Goal: Task Accomplishment & Management: Use online tool/utility

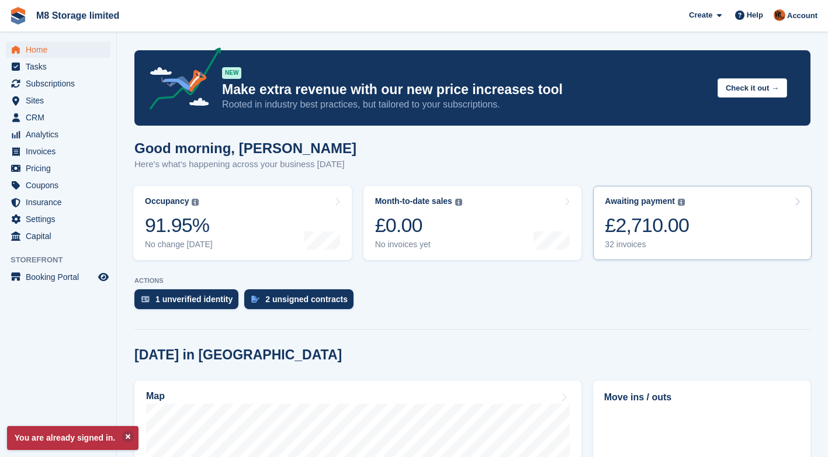
click at [659, 229] on div "£2,710.00" at bounding box center [647, 225] width 84 height 24
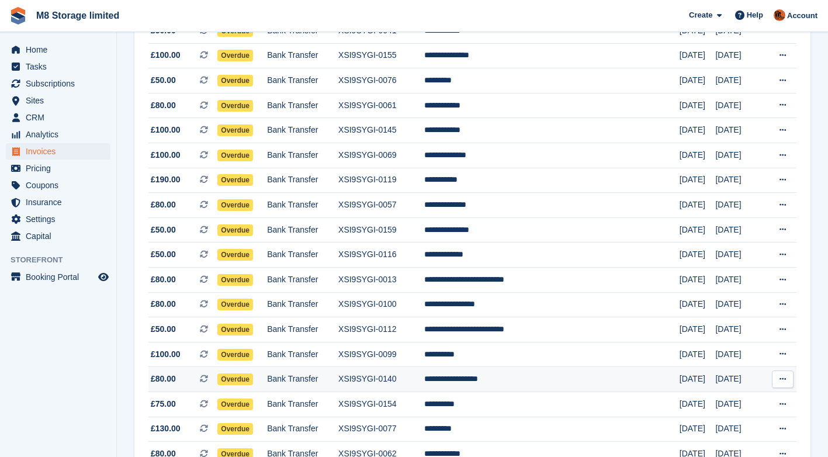
scroll to position [594, 0]
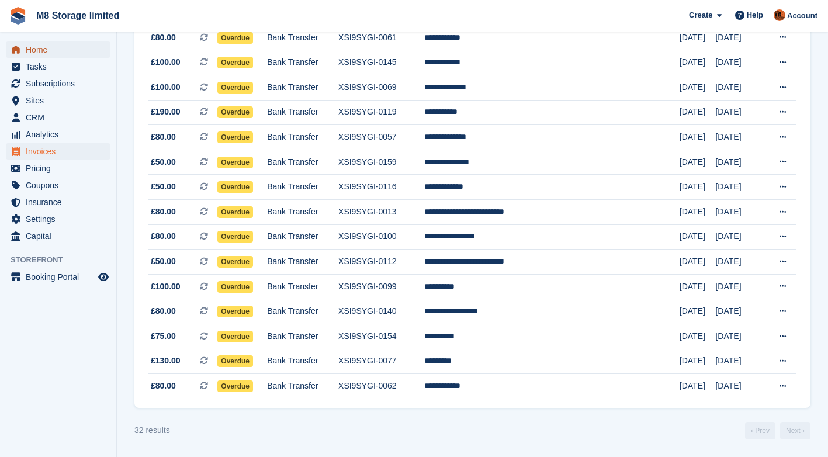
click at [50, 49] on span "Home" at bounding box center [61, 49] width 70 height 16
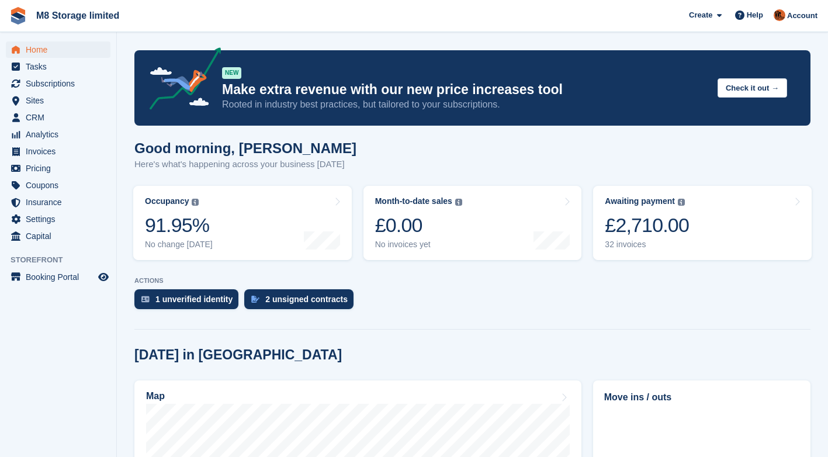
click at [303, 302] on div "2 unsigned contracts" at bounding box center [306, 299] width 82 height 9
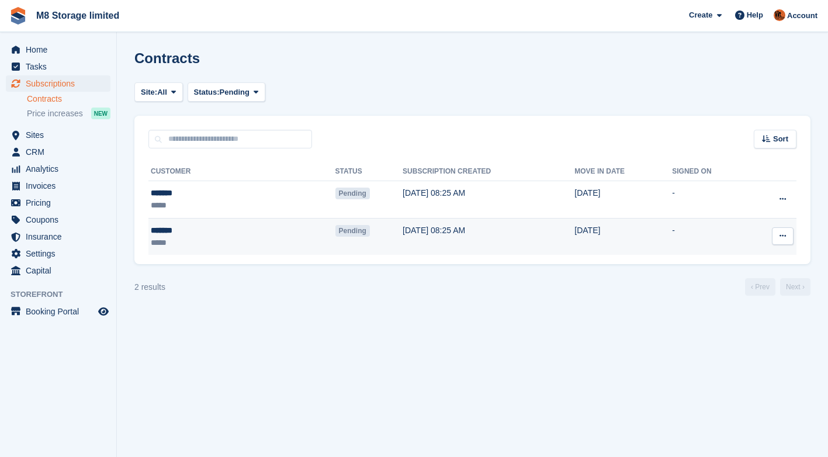
click at [780, 240] on icon at bounding box center [783, 236] width 6 height 8
click at [745, 286] on p "Void contract" at bounding box center [738, 289] width 102 height 15
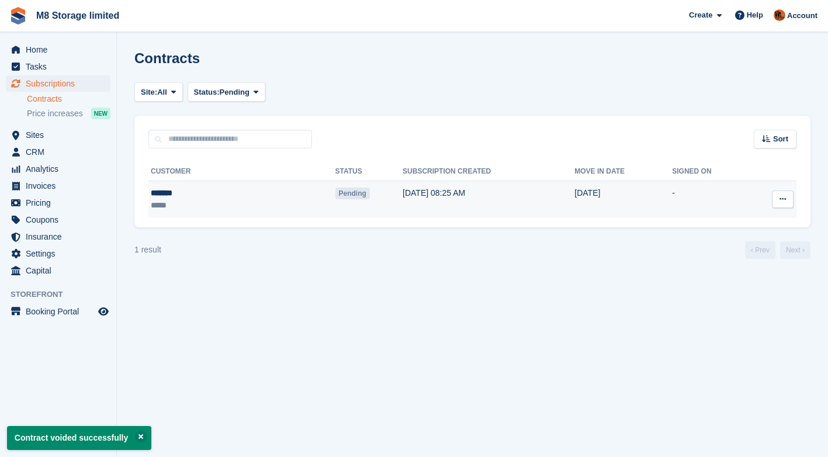
click at [598, 195] on td "26 Aug" at bounding box center [623, 199] width 98 height 37
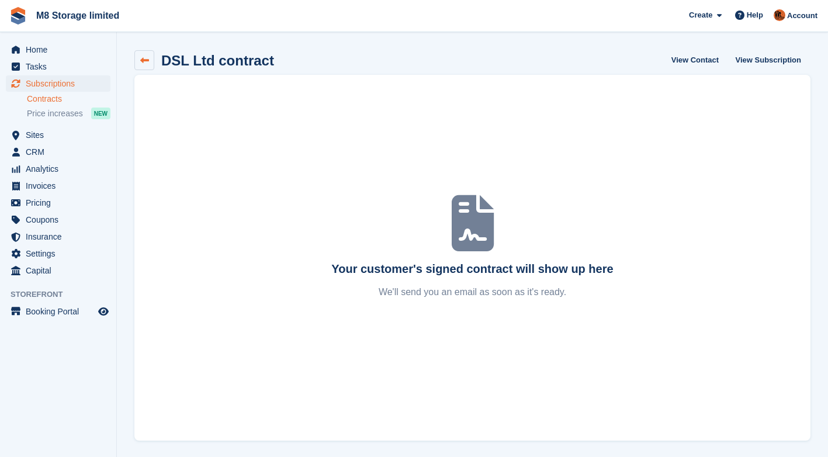
click at [149, 63] on link at bounding box center [144, 60] width 20 height 20
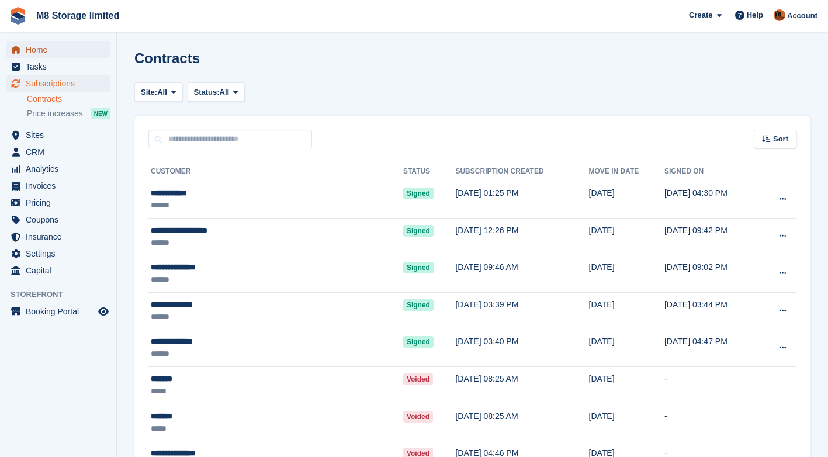
click at [35, 50] on span "Home" at bounding box center [61, 49] width 70 height 16
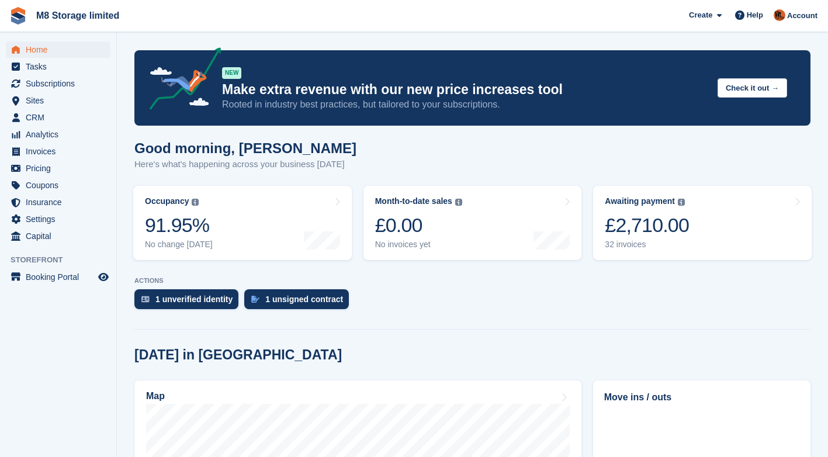
click at [213, 300] on div "1 unverified identity" at bounding box center [193, 299] width 77 height 9
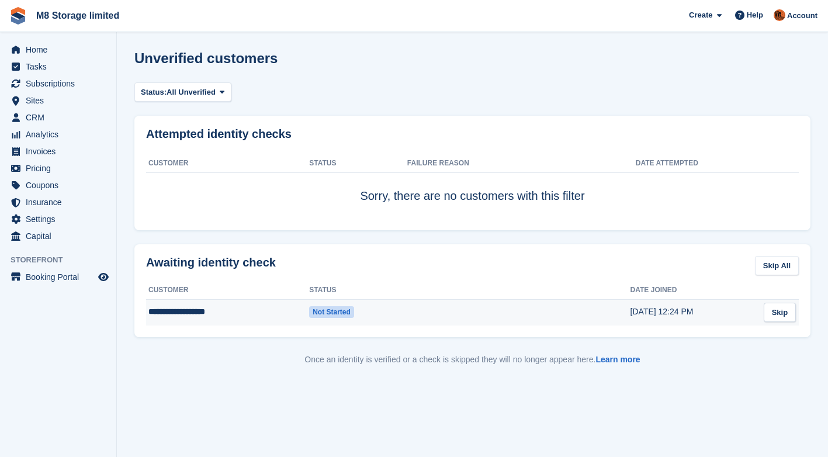
click at [416, 314] on td at bounding box center [518, 312] width 224 height 26
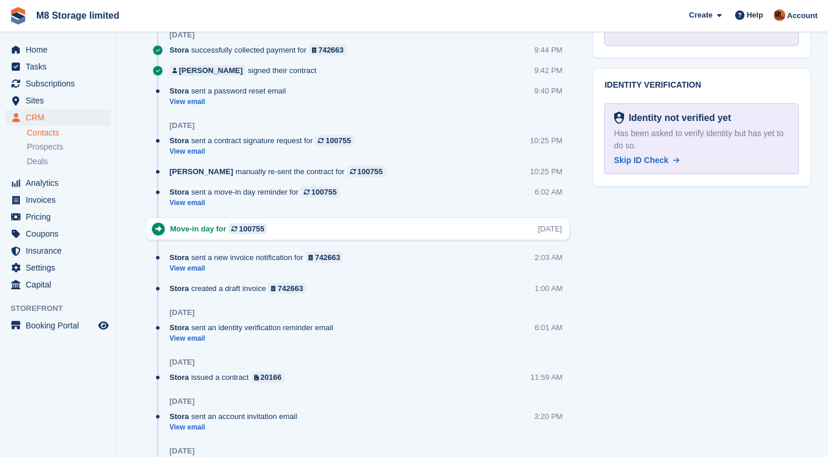
scroll to position [760, 0]
drag, startPoint x: 639, startPoint y: 163, endPoint x: 498, endPoint y: 112, distance: 149.9
click at [639, 163] on span "Skip ID Check" at bounding box center [641, 158] width 54 height 9
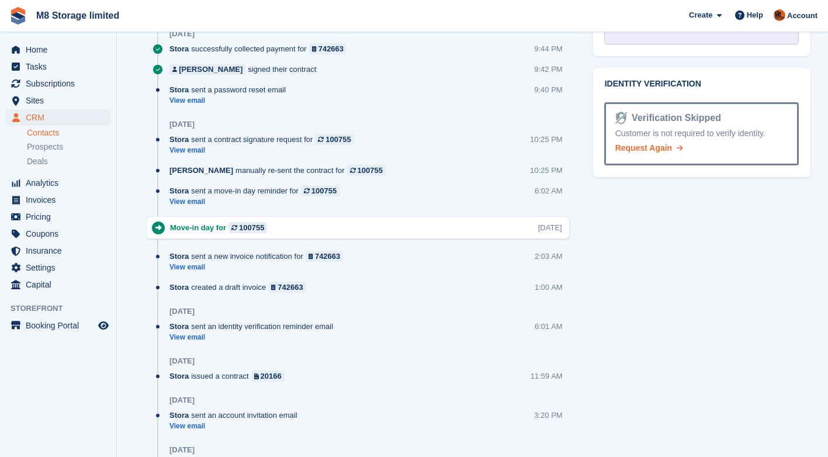
click at [662, 150] on span "Request Again" at bounding box center [643, 147] width 57 height 9
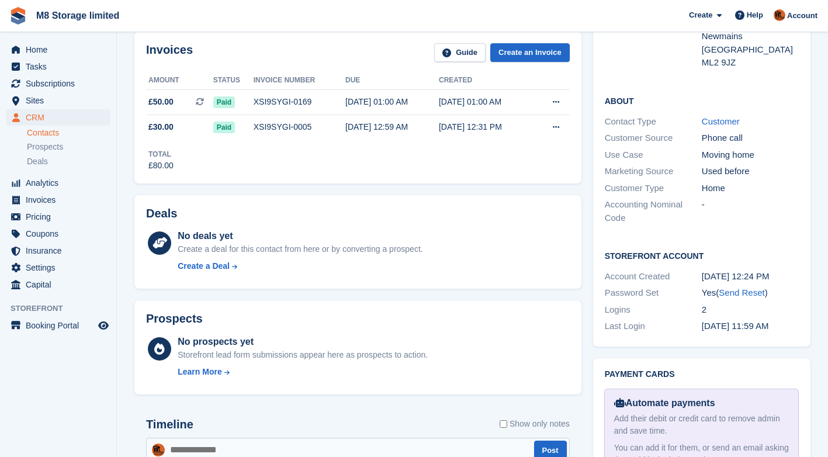
scroll to position [292, 0]
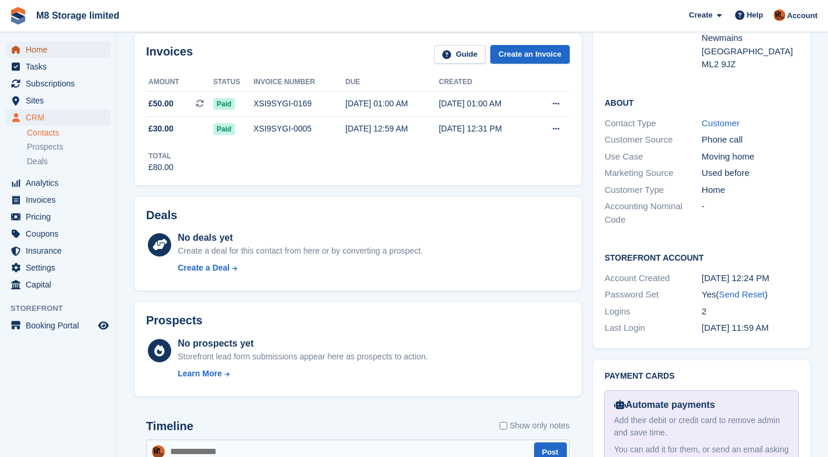
click at [45, 51] on span "Home" at bounding box center [61, 49] width 70 height 16
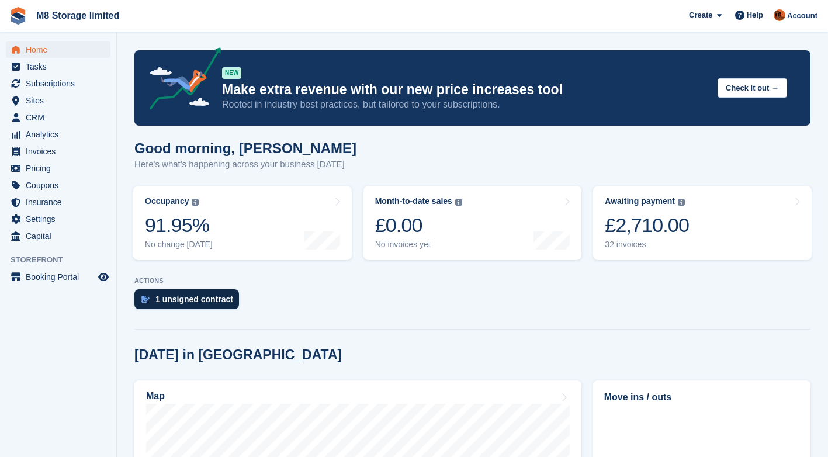
click at [195, 298] on div "1 unsigned contract" at bounding box center [194, 299] width 78 height 9
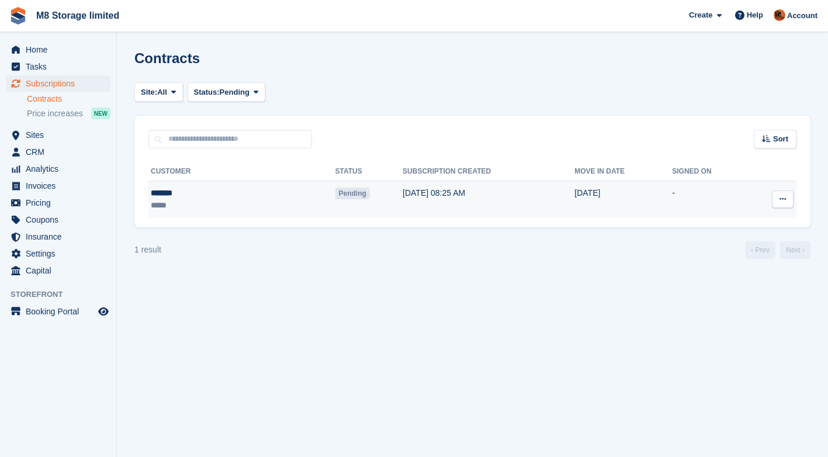
click at [781, 199] on icon at bounding box center [783, 199] width 6 height 8
click at [738, 220] on p "View contact" at bounding box center [738, 221] width 102 height 15
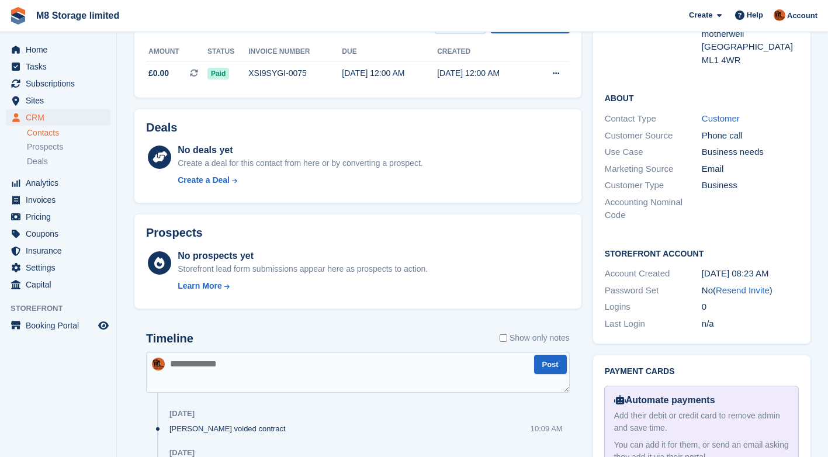
scroll to position [351, 0]
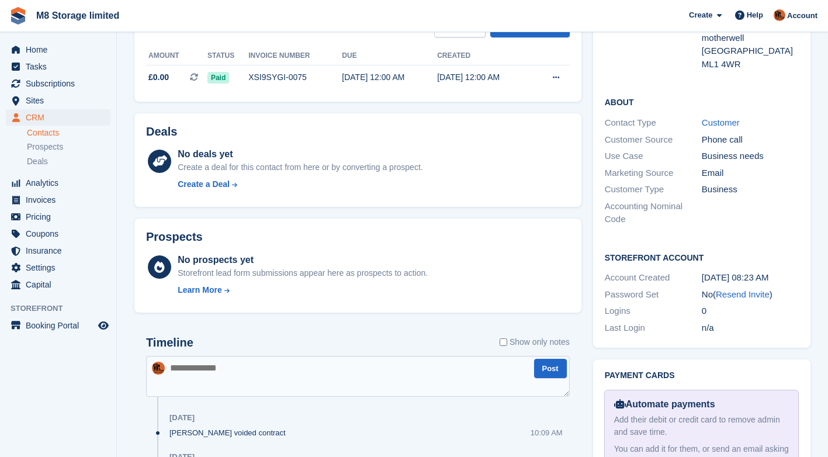
drag, startPoint x: 732, startPoint y: 283, endPoint x: 491, endPoint y: 59, distance: 329.1
click at [732, 289] on link "Resend Invite" at bounding box center [743, 294] width 54 height 10
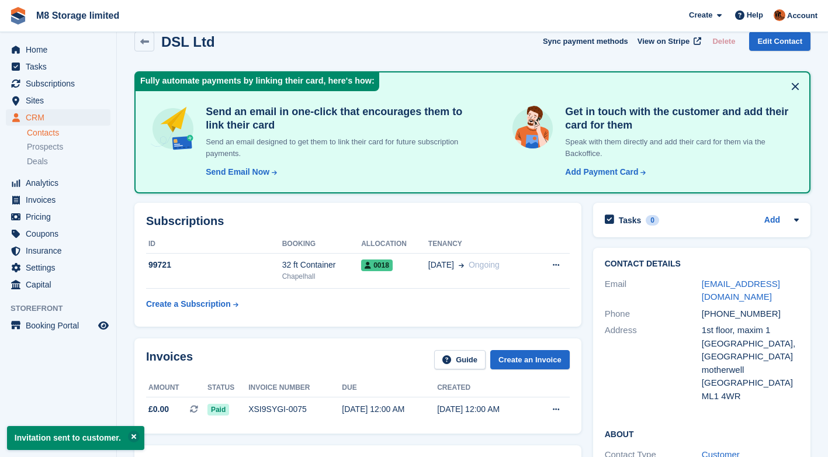
scroll to position [0, 0]
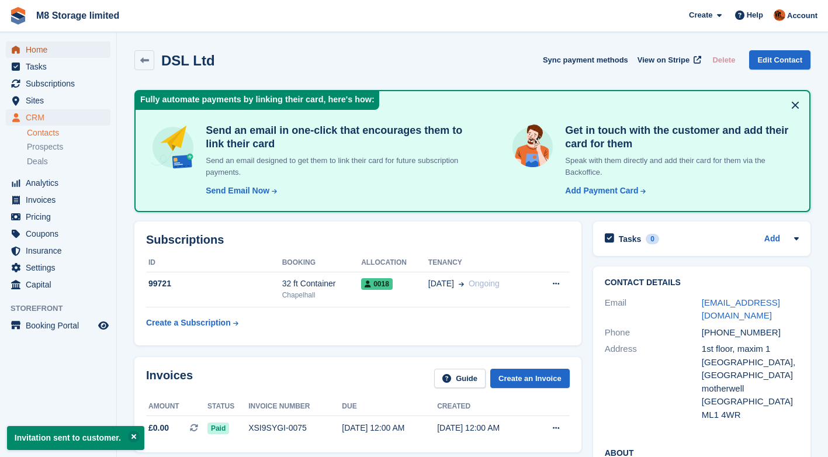
drag, startPoint x: 44, startPoint y: 50, endPoint x: 50, endPoint y: 52, distance: 6.1
click at [44, 50] on span "Home" at bounding box center [61, 49] width 70 height 16
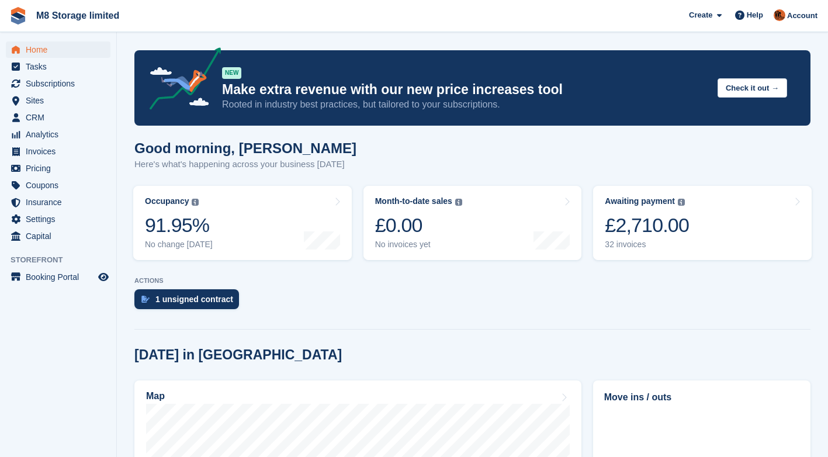
click at [649, 234] on div "£2,710.00" at bounding box center [647, 225] width 84 height 24
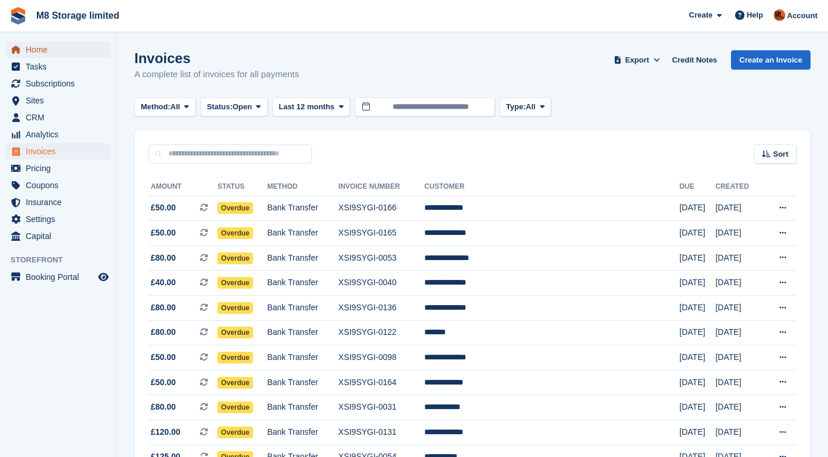
click at [42, 51] on span "Home" at bounding box center [61, 49] width 70 height 16
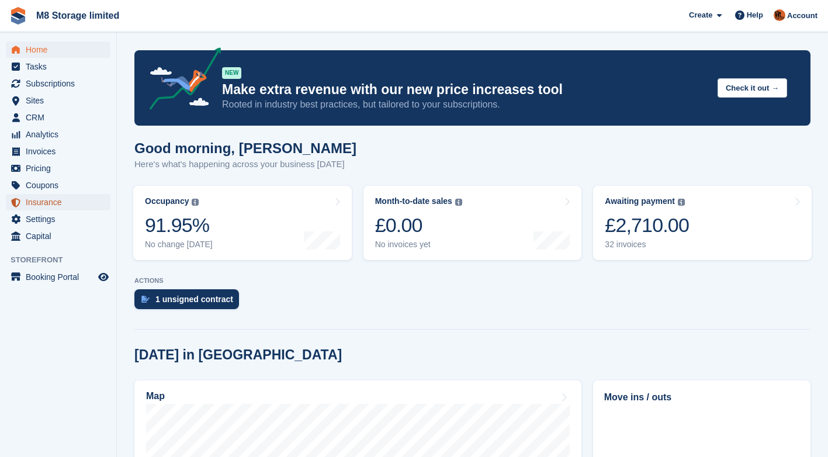
click at [50, 200] on span "Insurance" at bounding box center [61, 202] width 70 height 16
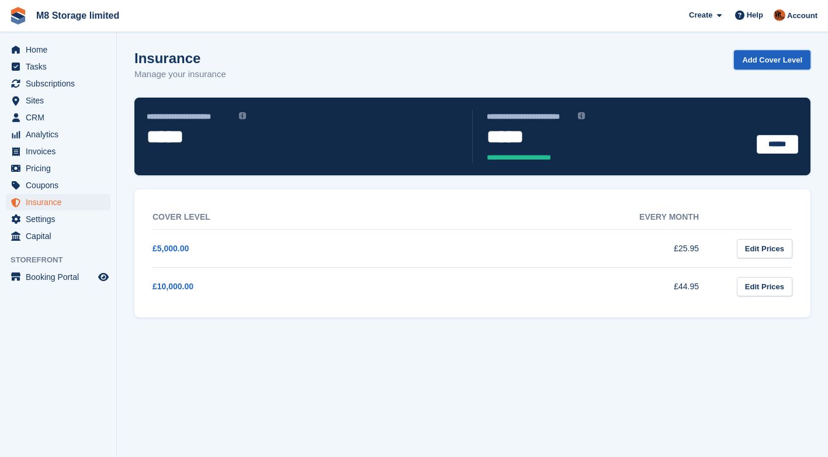
click at [778, 54] on link "Add Cover Level" at bounding box center [772, 59] width 77 height 19
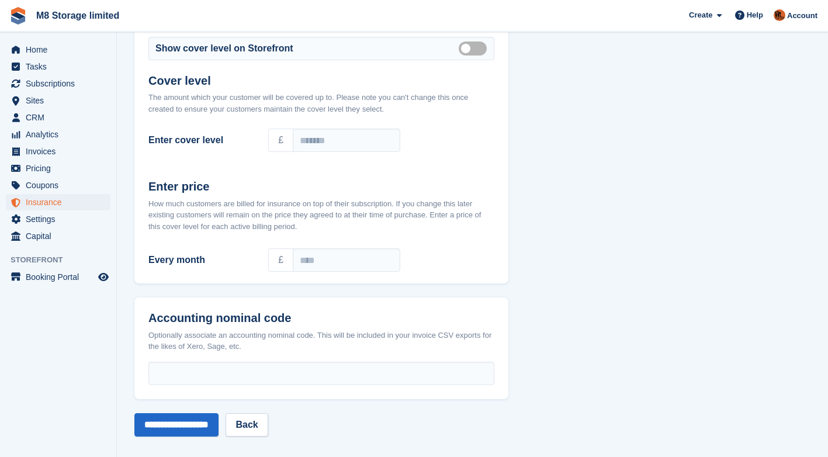
scroll to position [84, 0]
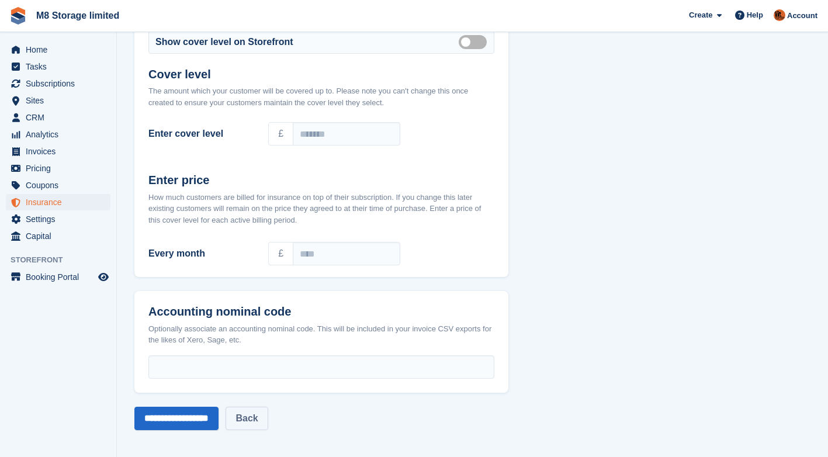
click at [255, 414] on link "Back" at bounding box center [247, 418] width 42 height 23
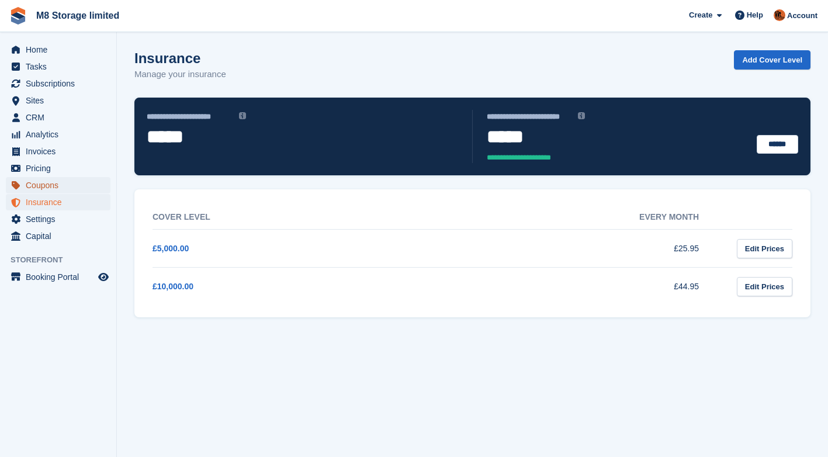
click at [44, 186] on span "Coupons" at bounding box center [61, 185] width 70 height 16
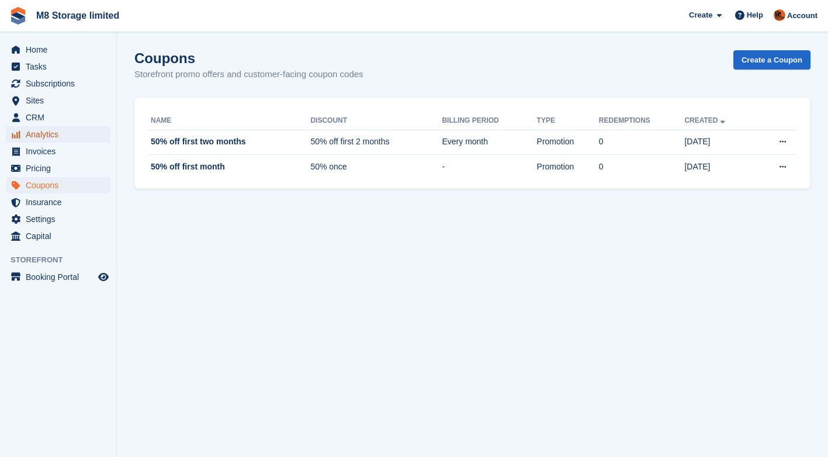
click at [46, 136] on span "Analytics" at bounding box center [61, 134] width 70 height 16
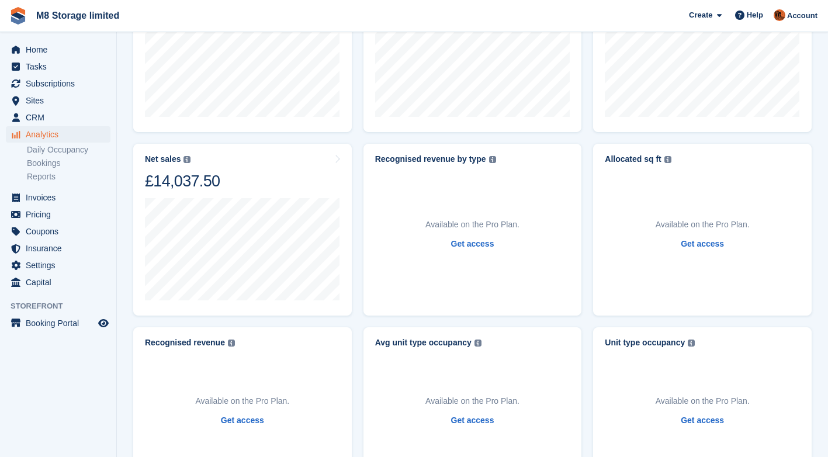
scroll to position [234, 0]
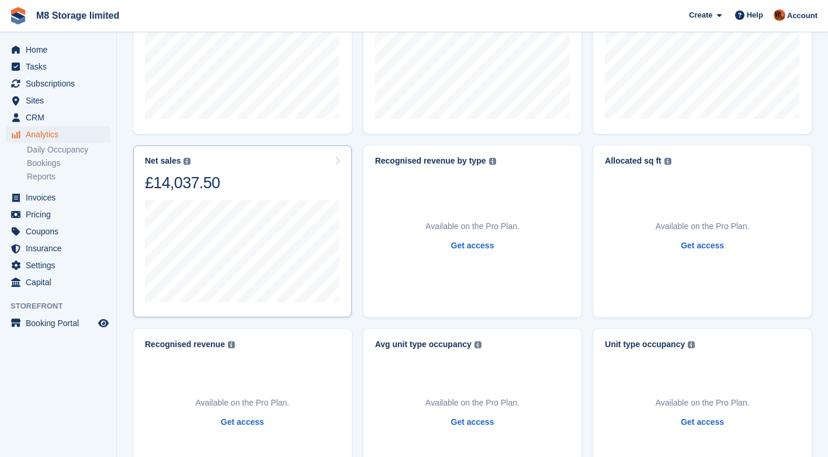
click at [255, 196] on div "18 Aug to 24 Aug Sales £0.00" at bounding box center [242, 250] width 195 height 114
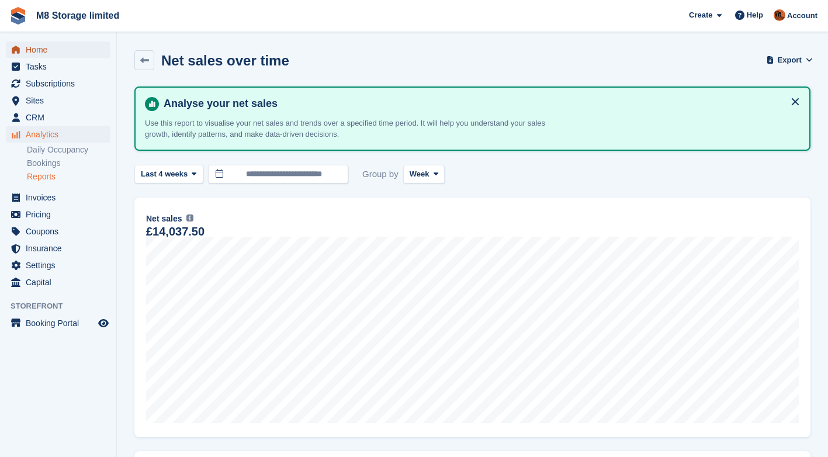
click at [37, 51] on span "Home" at bounding box center [61, 49] width 70 height 16
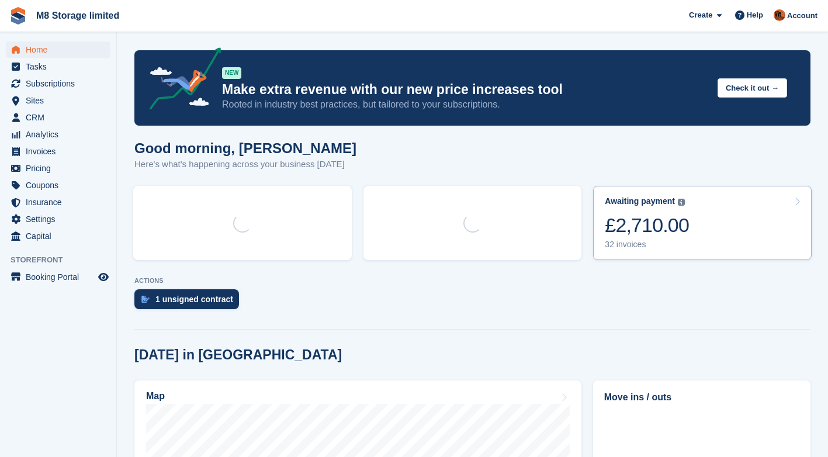
click at [662, 226] on div "£2,710.00" at bounding box center [647, 225] width 84 height 24
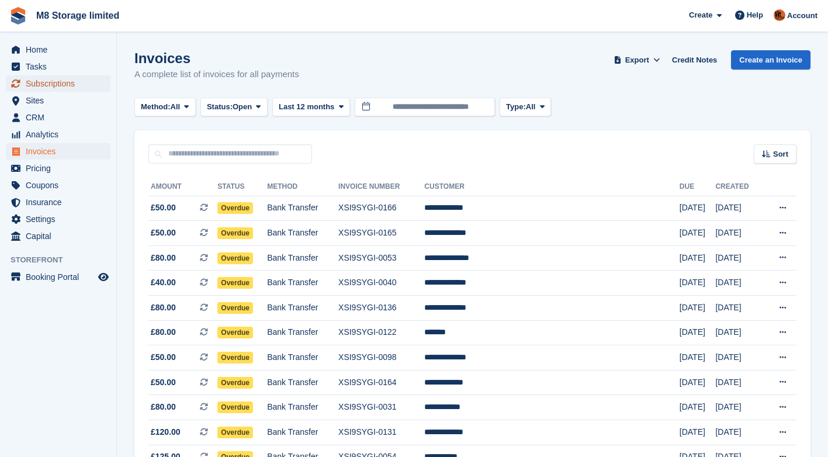
click at [41, 88] on span "Subscriptions" at bounding box center [61, 83] width 70 height 16
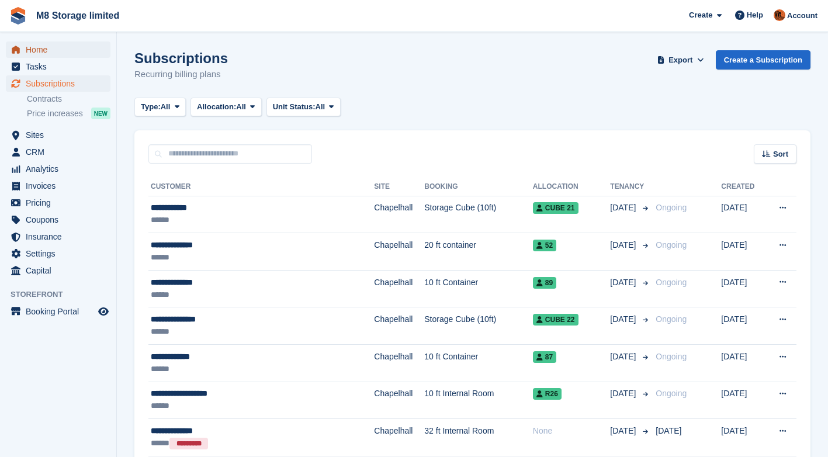
click at [36, 53] on span "Home" at bounding box center [61, 49] width 70 height 16
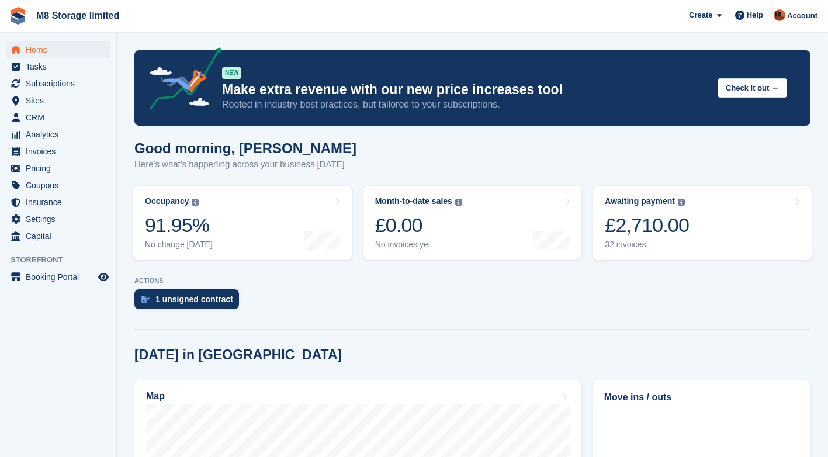
scroll to position [372, 0]
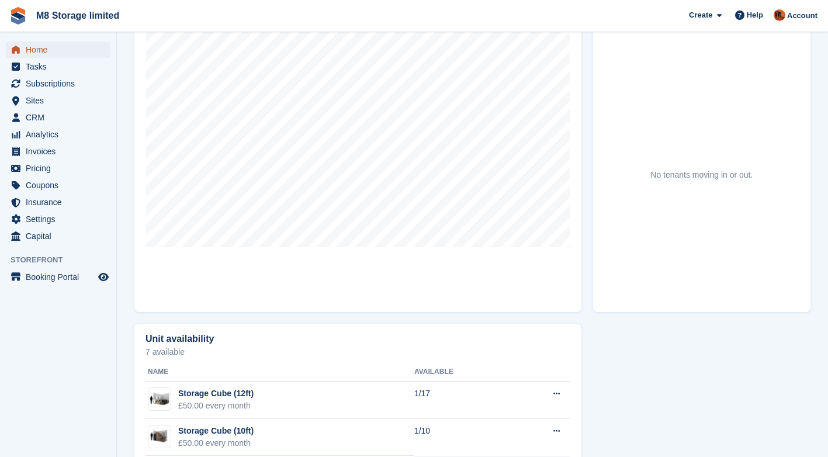
click at [47, 48] on span "Home" at bounding box center [61, 49] width 70 height 16
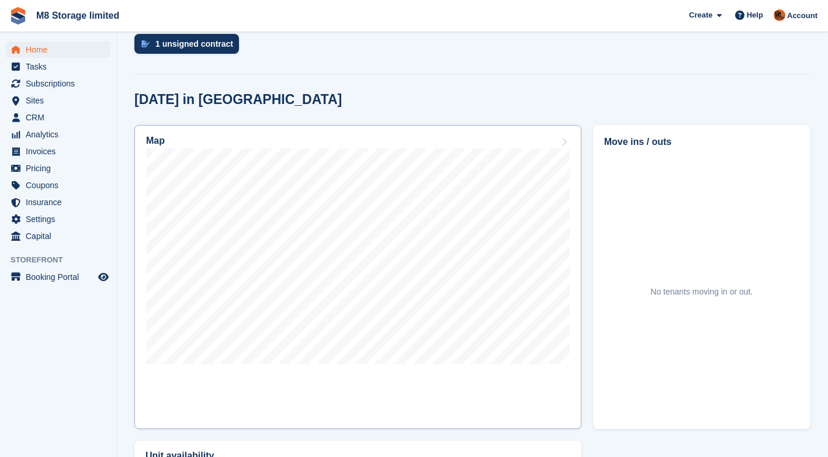
scroll to position [292, 0]
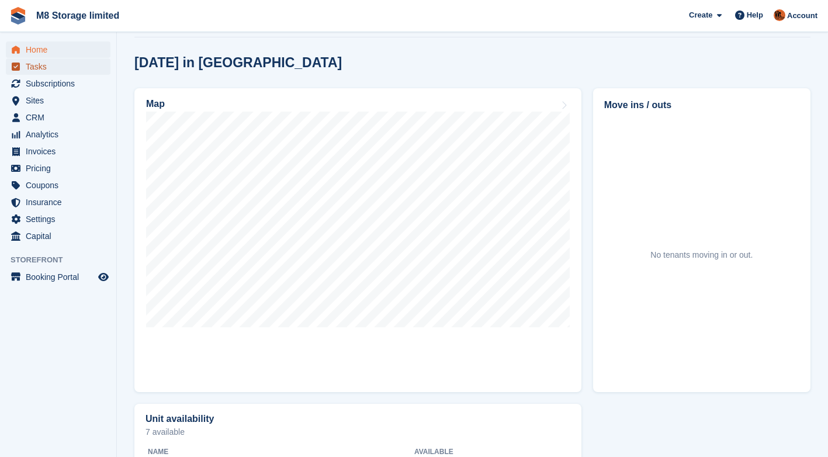
click at [41, 71] on span "Tasks" at bounding box center [61, 66] width 70 height 16
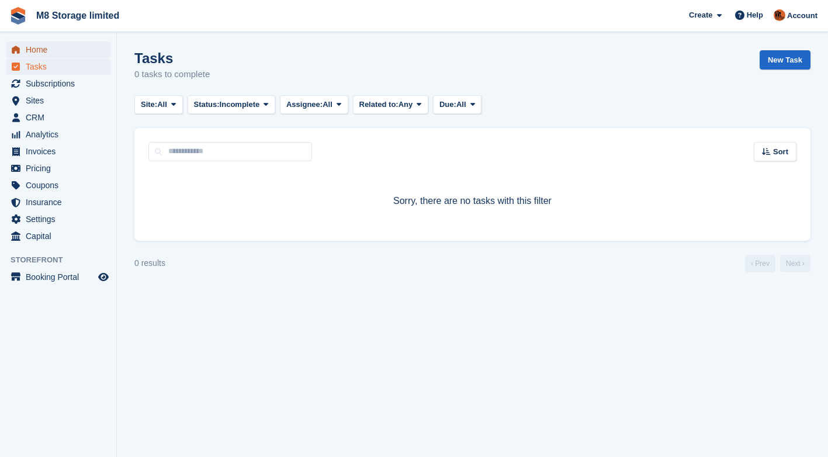
click at [46, 52] on span "Home" at bounding box center [61, 49] width 70 height 16
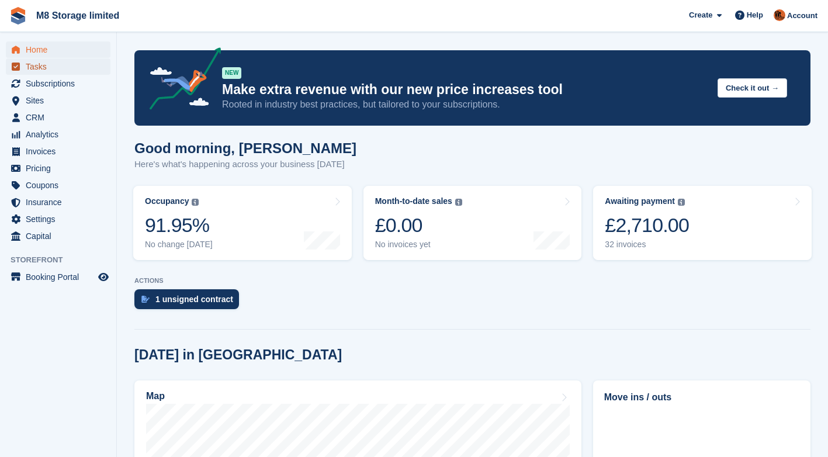
click at [40, 67] on span "Tasks" at bounding box center [61, 66] width 70 height 16
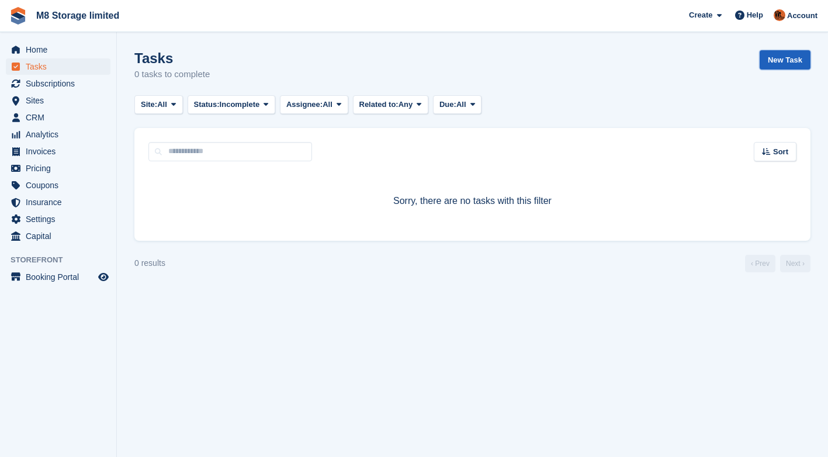
click at [775, 60] on link "New Task" at bounding box center [785, 59] width 51 height 19
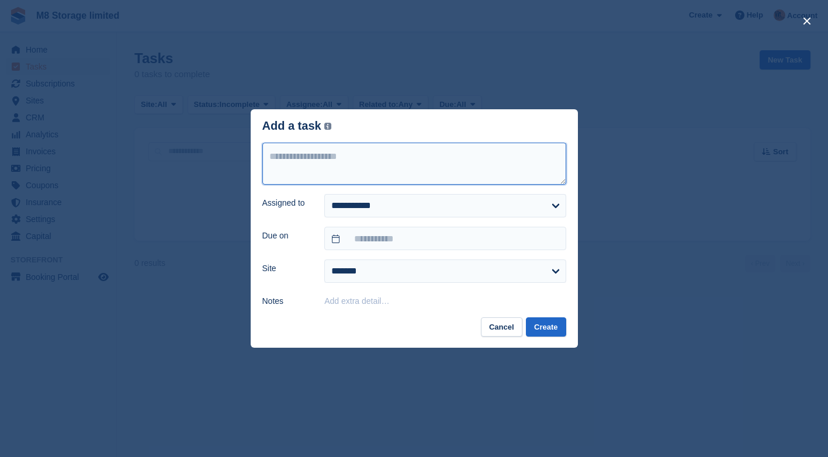
click at [412, 157] on textarea at bounding box center [414, 164] width 304 height 42
type textarea "*"
type textarea "**********"
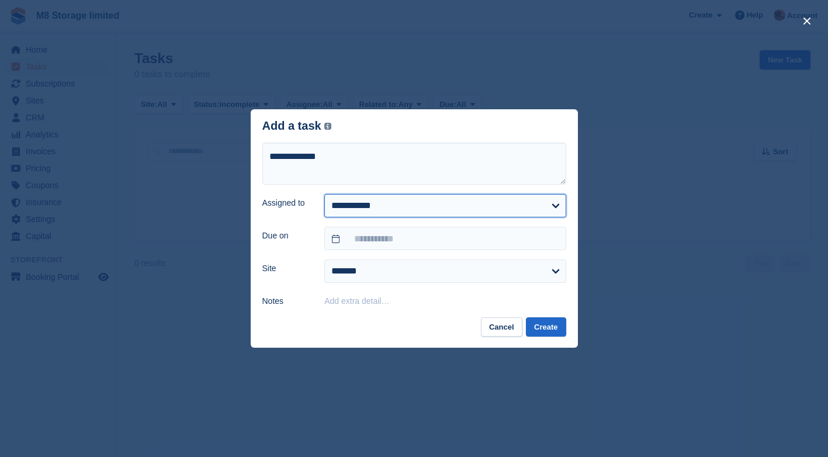
click at [406, 207] on select "**********" at bounding box center [444, 205] width 241 height 23
select select "****"
click at [324, 195] on select "**********" at bounding box center [444, 205] width 241 height 23
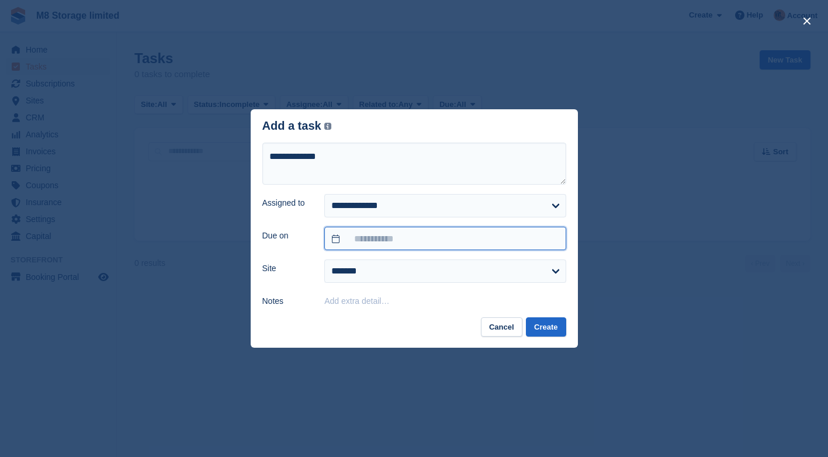
click at [383, 240] on input "text" at bounding box center [444, 238] width 241 height 23
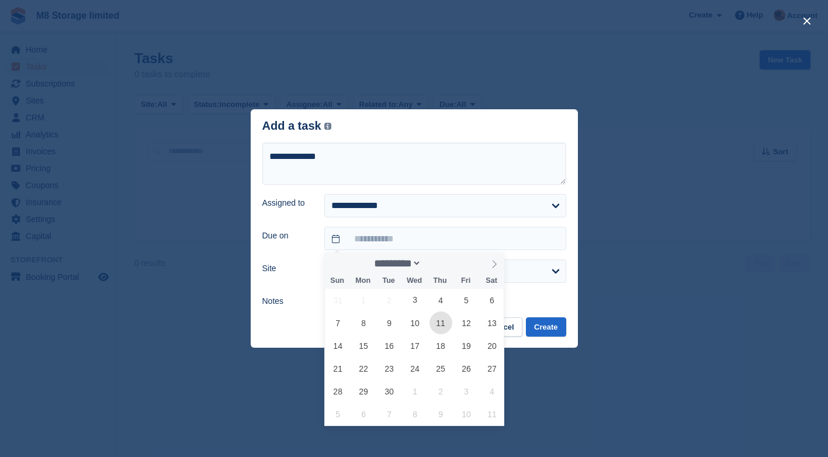
click at [437, 326] on span "11" at bounding box center [441, 322] width 23 height 23
type input "**********"
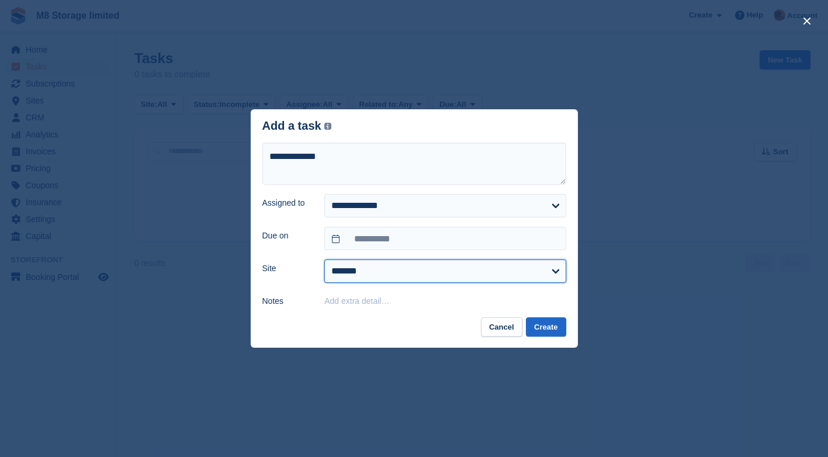
click at [392, 279] on select "**********" at bounding box center [444, 270] width 241 height 23
select select "****"
click at [324, 261] on select "**********" at bounding box center [444, 270] width 241 height 23
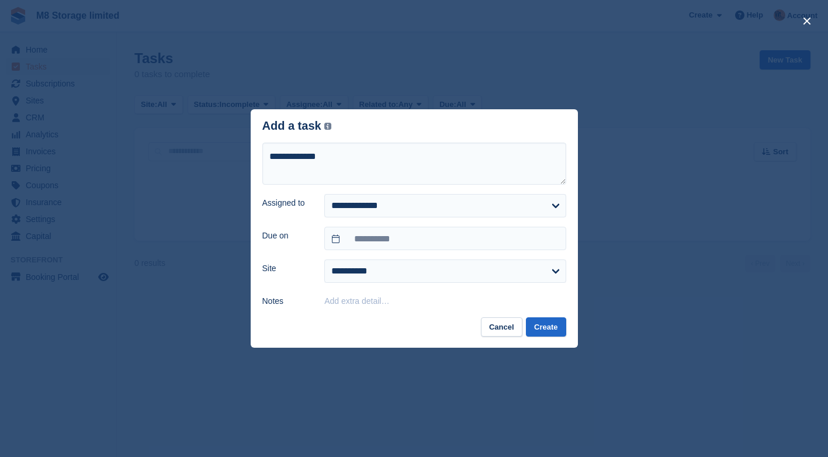
click at [378, 299] on button "Add extra detail…" at bounding box center [356, 300] width 65 height 9
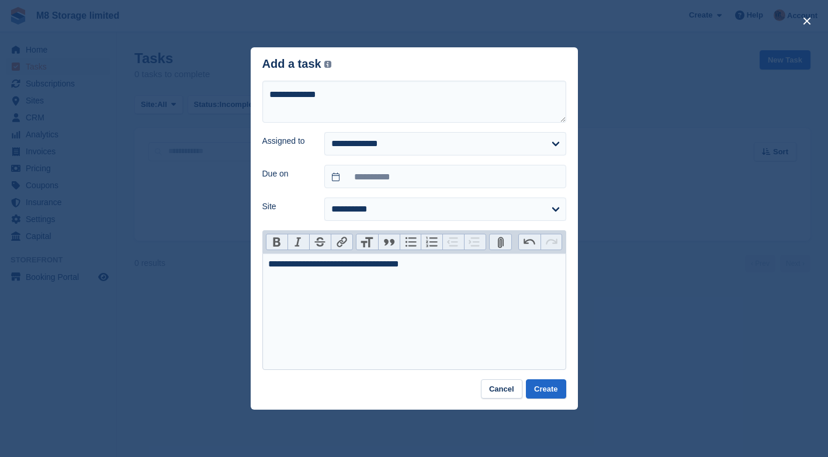
type trix-editor "**********"
click at [437, 319] on trix-editor "**********" at bounding box center [414, 311] width 304 height 117
click at [536, 387] on button "Create" at bounding box center [546, 388] width 40 height 19
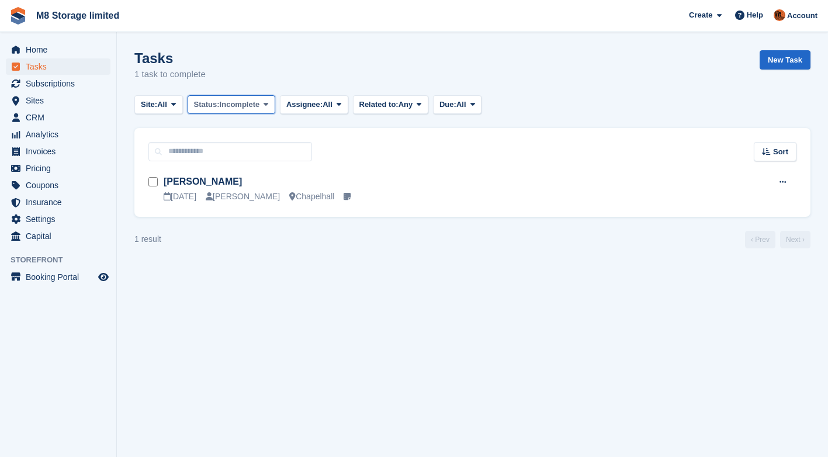
click at [243, 105] on span "Incomplete" at bounding box center [240, 105] width 40 height 12
click at [305, 102] on span "Assignee:" at bounding box center [304, 105] width 36 height 12
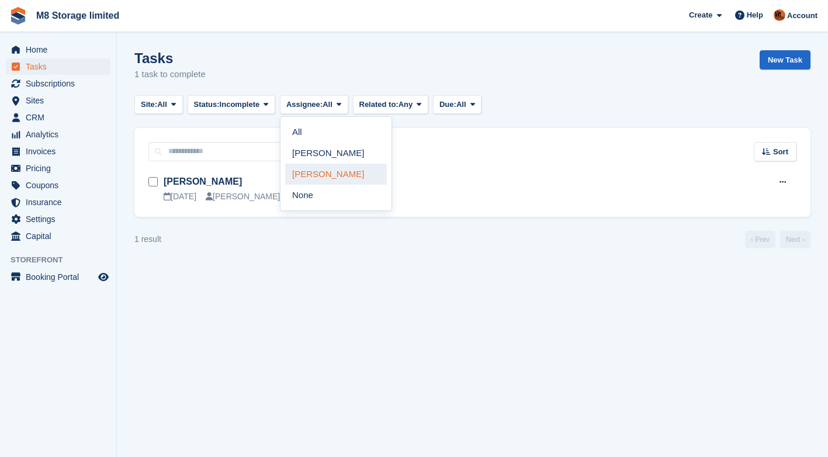
click at [323, 175] on link "Andy McLafferty" at bounding box center [336, 174] width 102 height 21
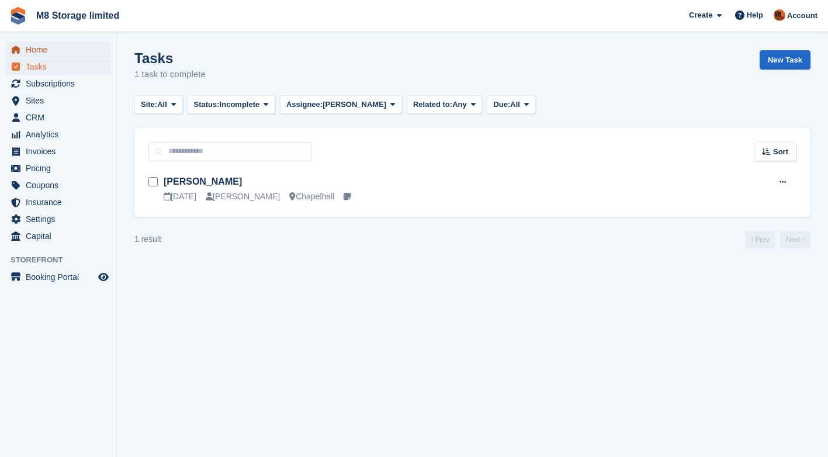
click at [45, 48] on span "Home" at bounding box center [61, 49] width 70 height 16
